Goal: Transaction & Acquisition: Purchase product/service

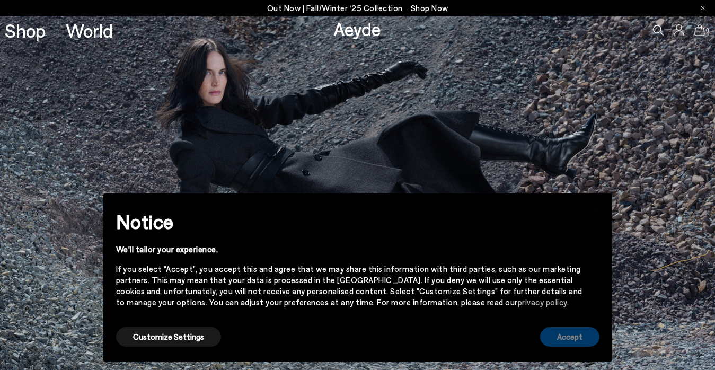
click at [581, 339] on button "Accept" at bounding box center [569, 337] width 59 height 20
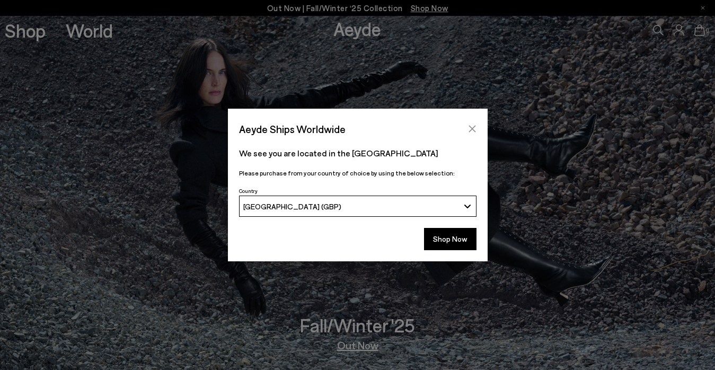
click at [473, 129] on icon "Close" at bounding box center [472, 129] width 7 height 7
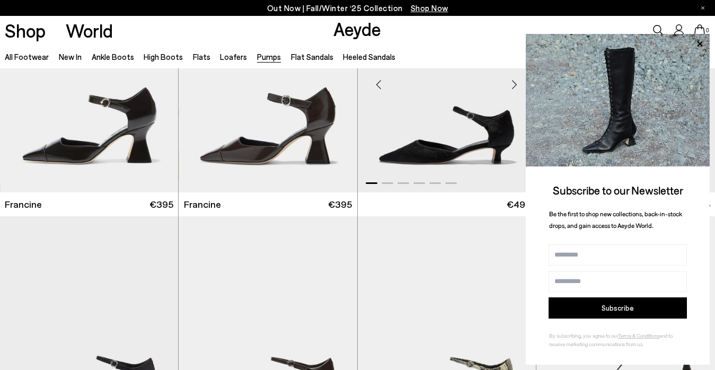
scroll to position [111, 0]
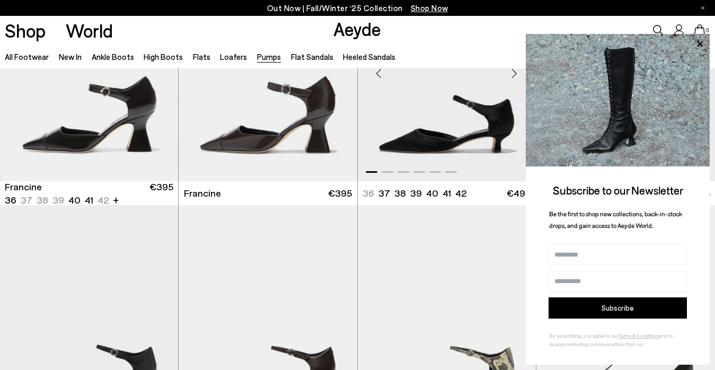
click at [475, 122] on img "1 / 6" at bounding box center [447, 69] width 178 height 224
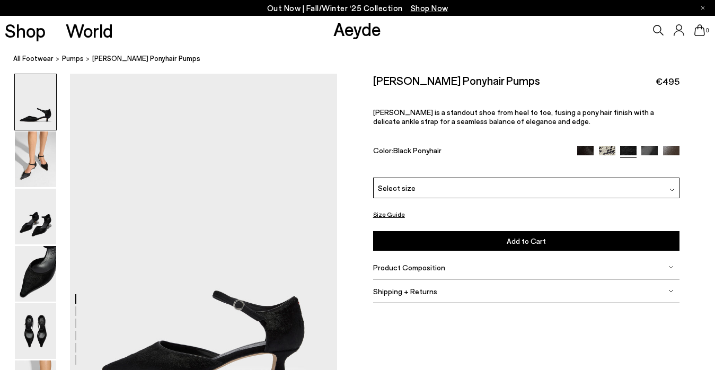
scroll to position [23, 0]
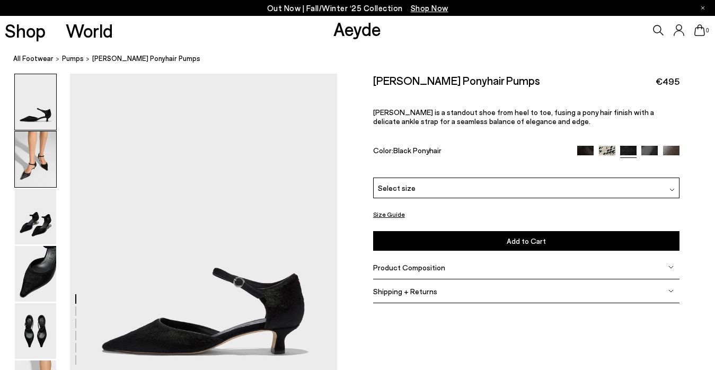
click at [31, 155] on img at bounding box center [35, 159] width 41 height 56
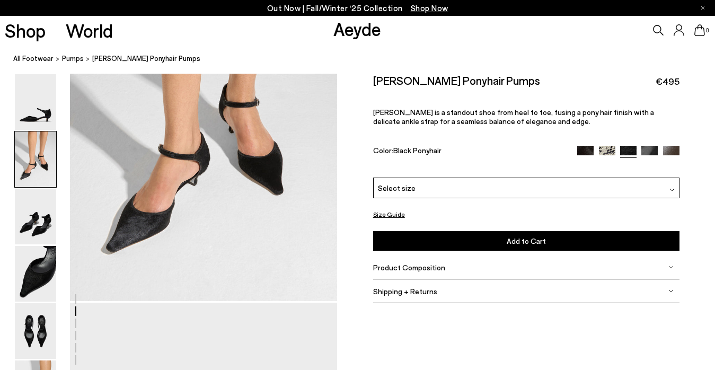
scroll to position [488, 3]
click at [40, 215] on img at bounding box center [35, 217] width 41 height 56
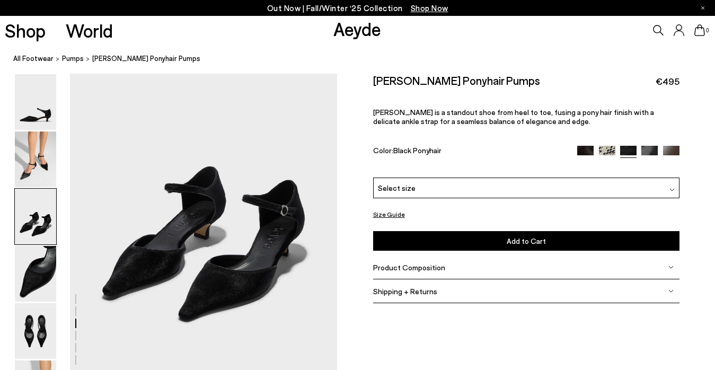
scroll to position [775, 3]
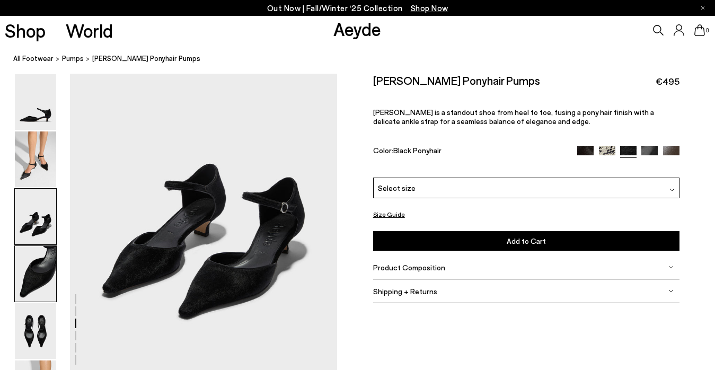
click at [40, 276] on img at bounding box center [35, 274] width 41 height 56
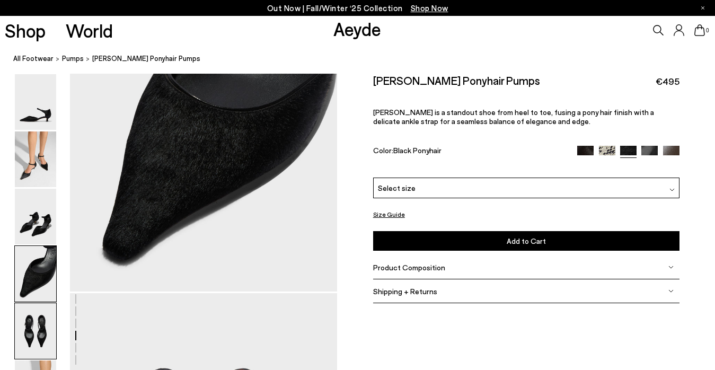
click at [35, 325] on img at bounding box center [35, 331] width 41 height 56
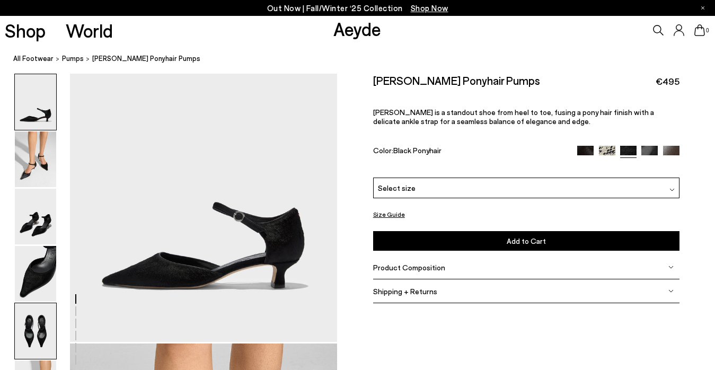
scroll to position [83, 4]
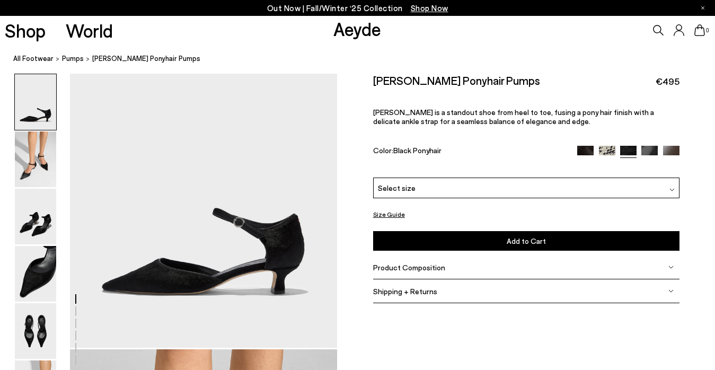
click at [581, 154] on img at bounding box center [585, 153] width 16 height 16
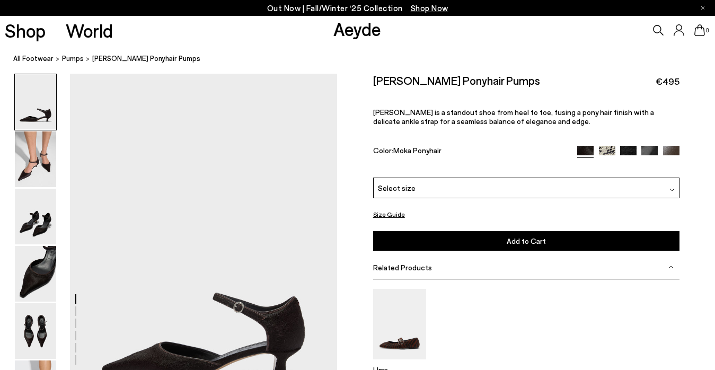
click at [649, 146] on img at bounding box center [649, 154] width 16 height 16
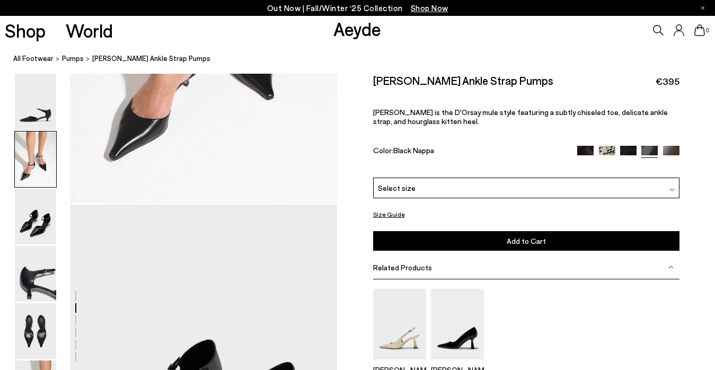
scroll to position [790, 1]
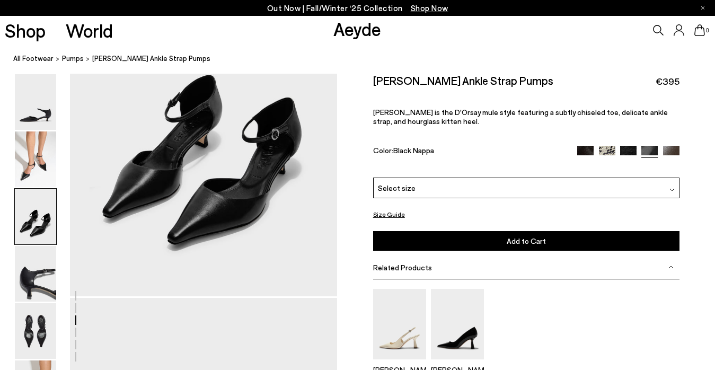
click at [588, 153] on img at bounding box center [585, 153] width 16 height 16
click at [70, 59] on span "pumps" at bounding box center [73, 58] width 22 height 8
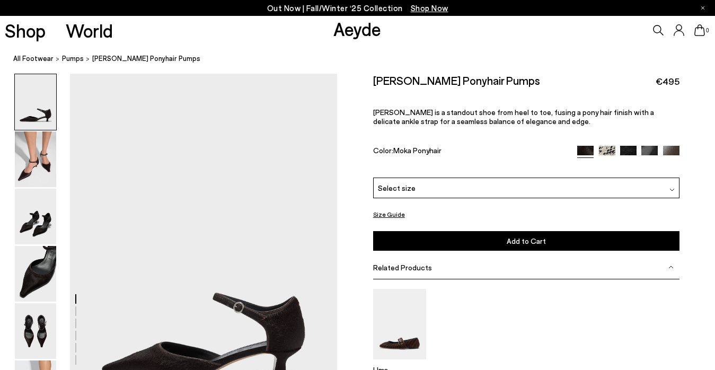
scroll to position [35, 0]
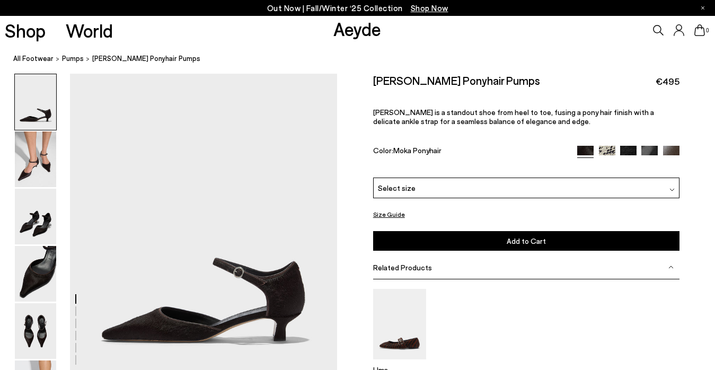
click at [625, 149] on img at bounding box center [628, 153] width 16 height 16
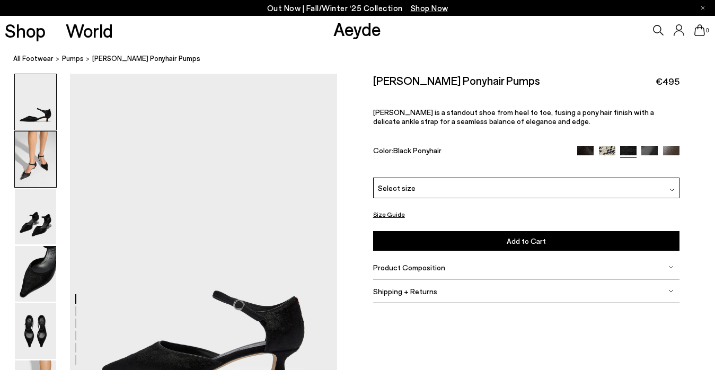
click at [38, 157] on img at bounding box center [35, 159] width 41 height 56
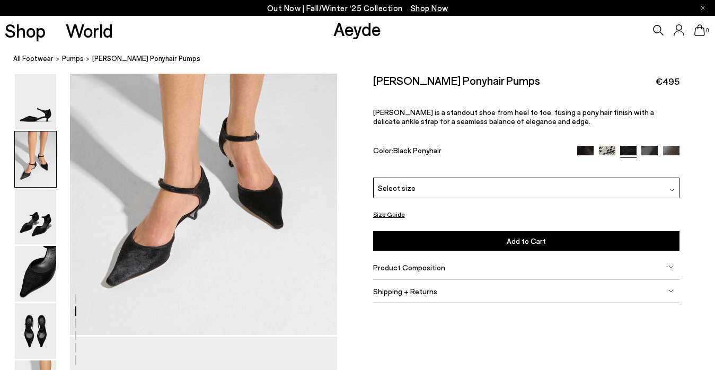
scroll to position [453, 1]
click at [250, 40] on div "Shop World Aeyde 0" at bounding box center [357, 30] width 715 height 29
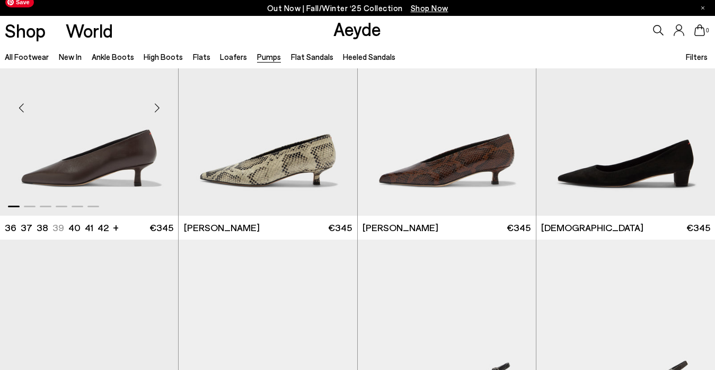
scroll to position [1320, 0]
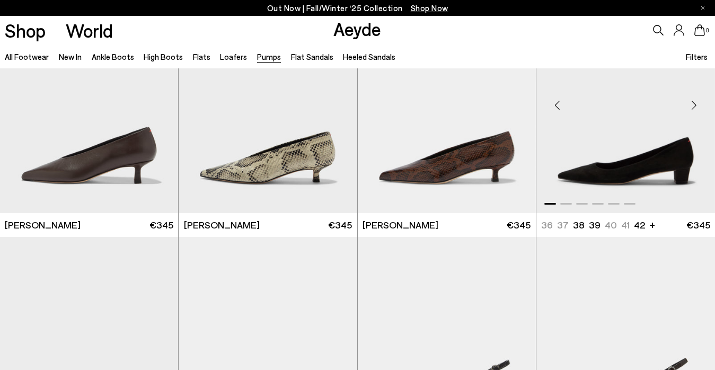
click at [693, 105] on div "Next slide" at bounding box center [694, 105] width 32 height 32
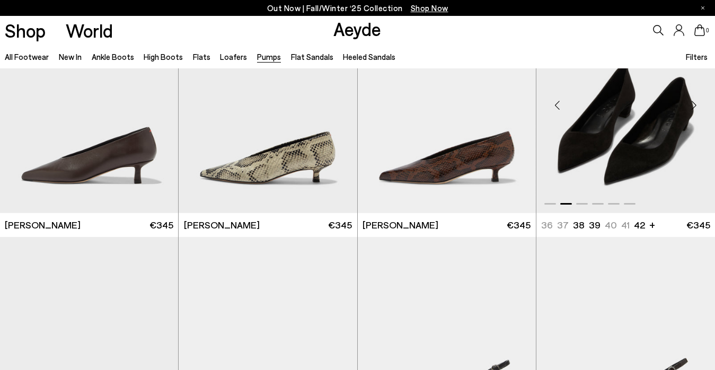
click at [693, 105] on div "Next slide" at bounding box center [694, 105] width 32 height 32
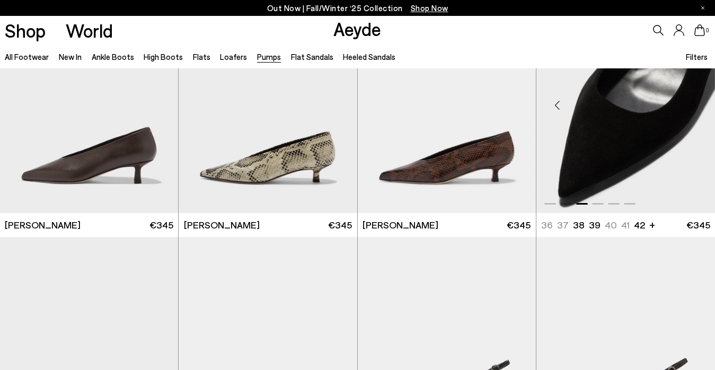
click at [693, 105] on div "Next slide" at bounding box center [694, 105] width 32 height 32
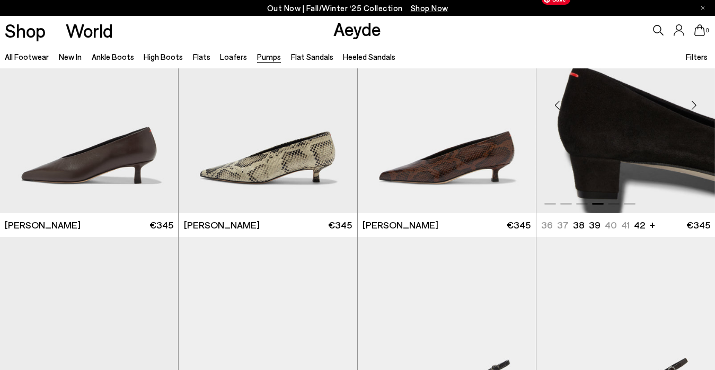
click at [672, 118] on img "4 / 6" at bounding box center [625, 101] width 179 height 224
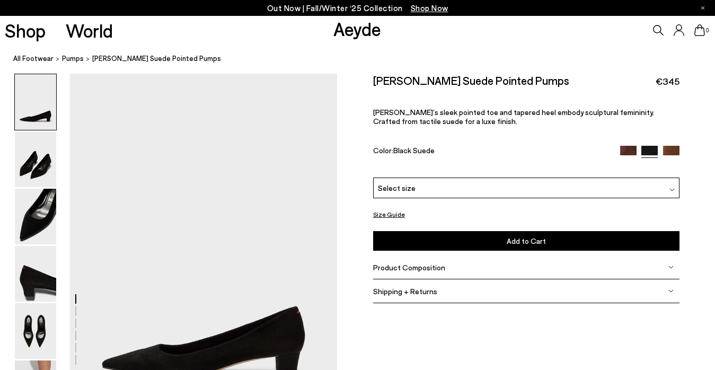
click at [48, 160] on img at bounding box center [35, 159] width 41 height 56
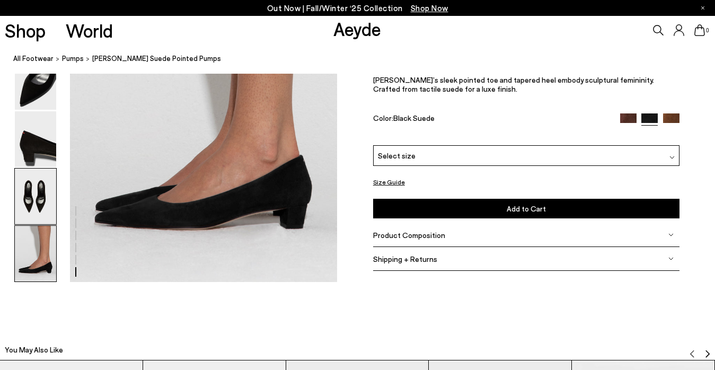
scroll to position [1930, 3]
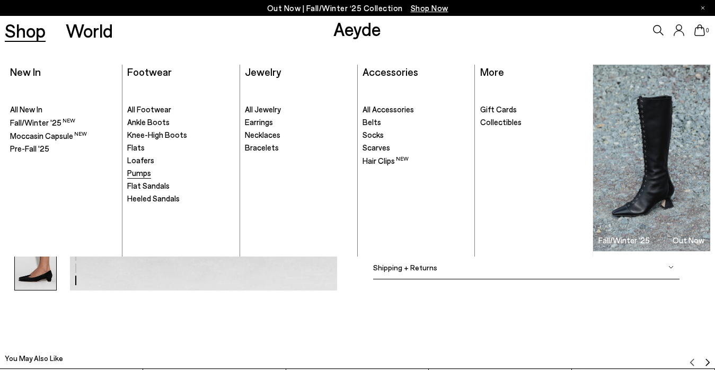
click at [144, 171] on span "Pumps" at bounding box center [139, 173] width 24 height 10
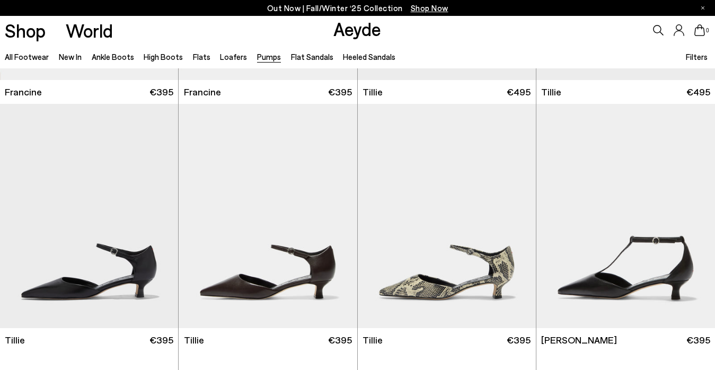
scroll to position [214, 0]
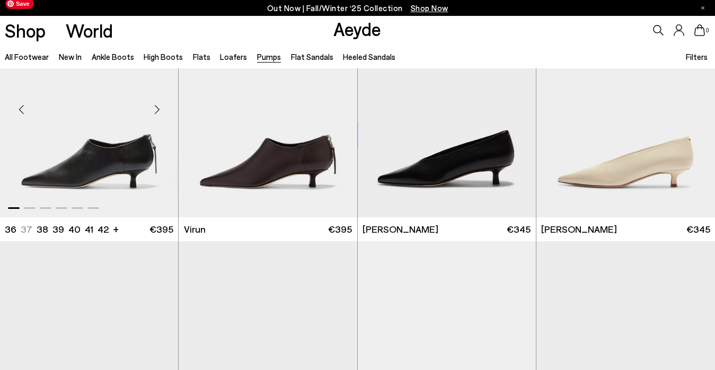
scroll to position [1069, 0]
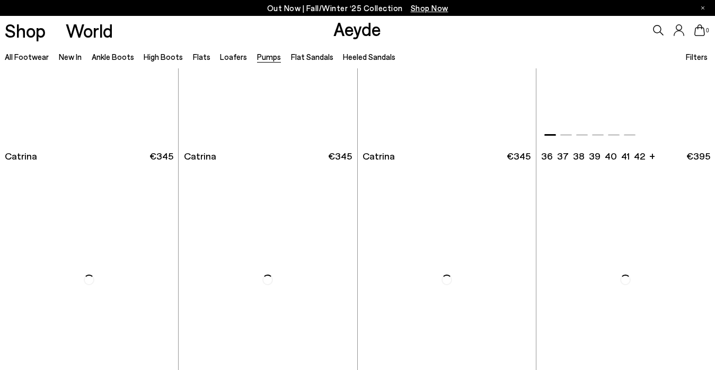
scroll to position [3376, 0]
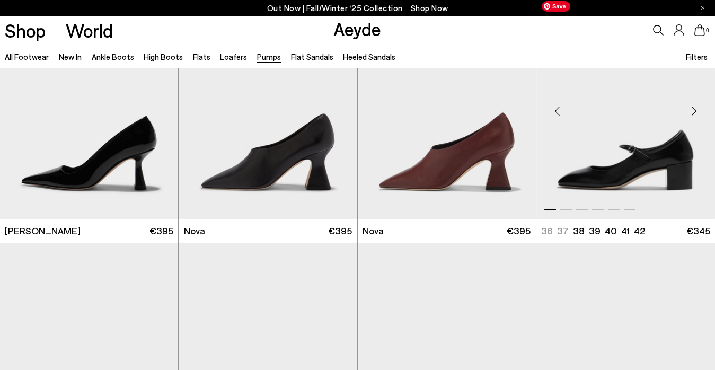
scroll to position [4043, 0]
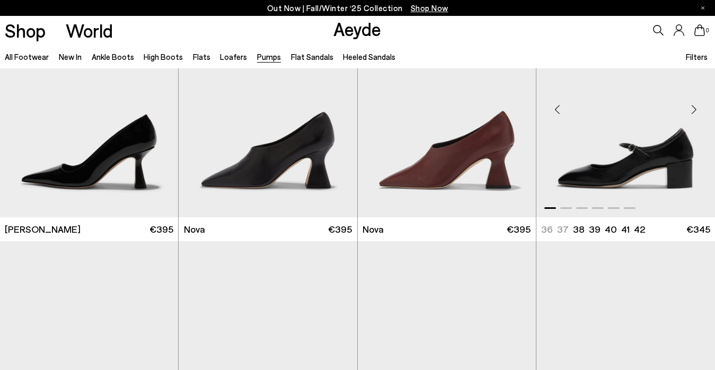
click at [693, 109] on div "Next slide" at bounding box center [694, 110] width 32 height 32
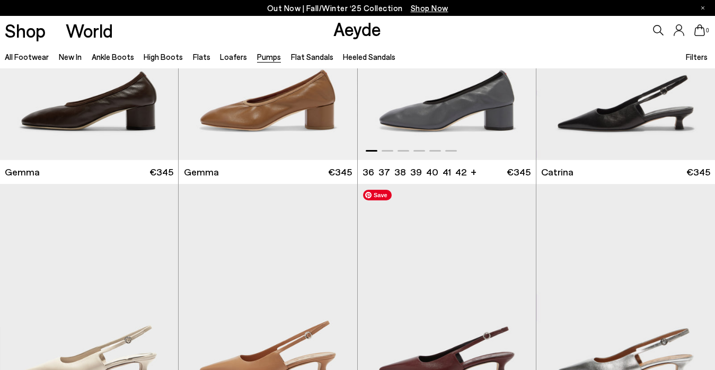
scroll to position [2859, 0]
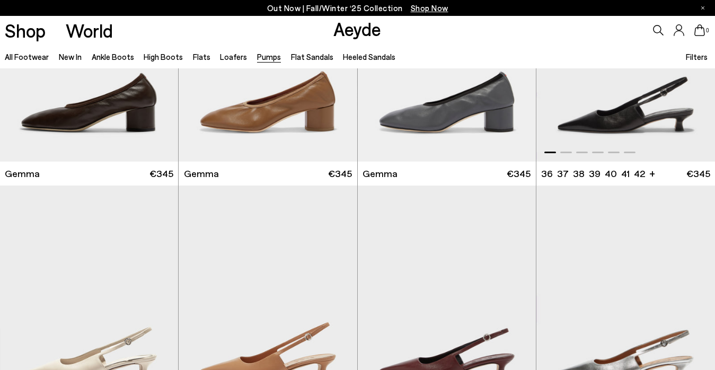
click at [619, 95] on img "1 / 6" at bounding box center [625, 49] width 179 height 224
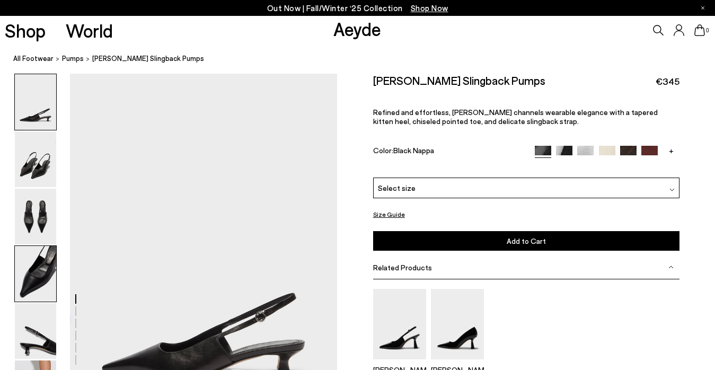
click at [38, 276] on img at bounding box center [35, 274] width 41 height 56
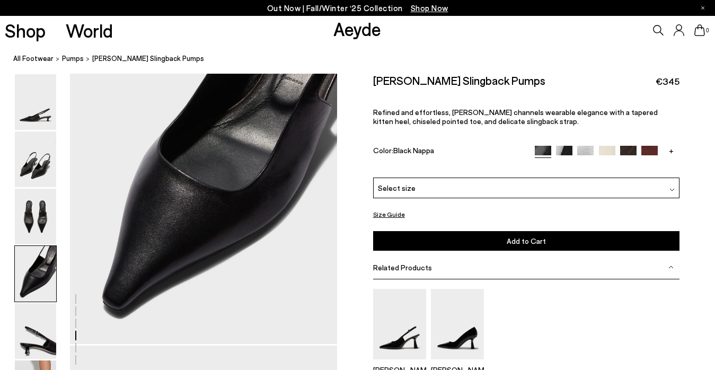
scroll to position [1161, 0]
click at [39, 171] on img at bounding box center [35, 159] width 41 height 56
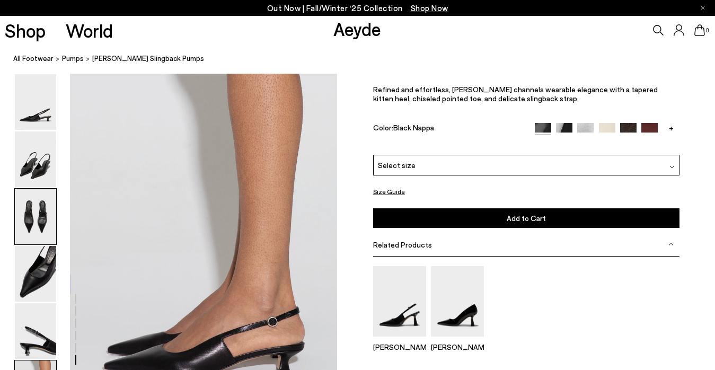
scroll to position [1818, 0]
